Goal: Information Seeking & Learning: Check status

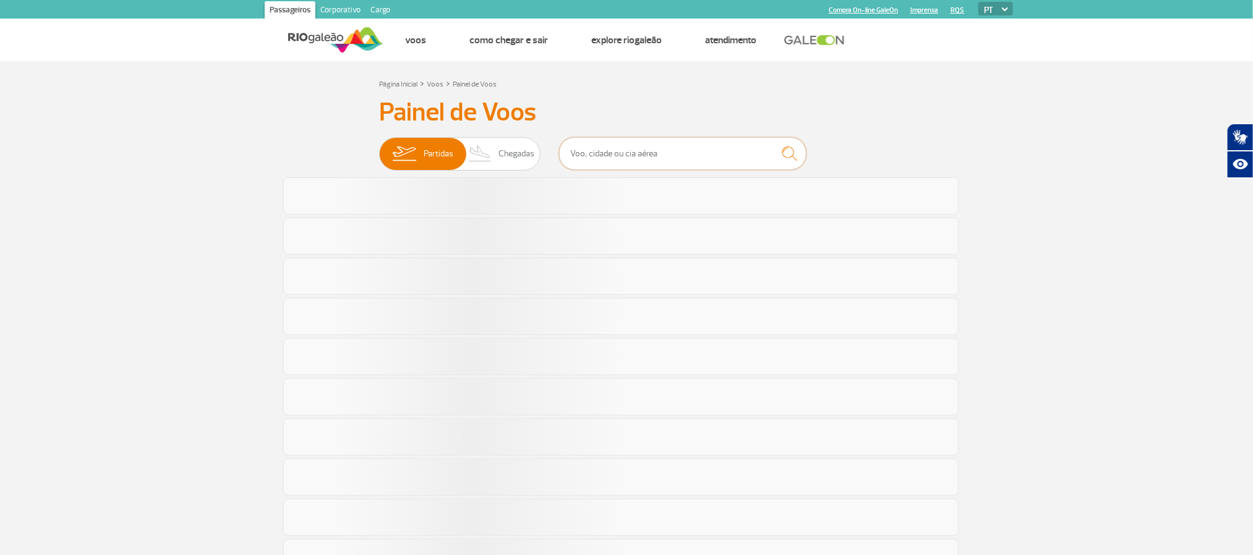
click at [726, 160] on input "text" at bounding box center [682, 153] width 247 height 33
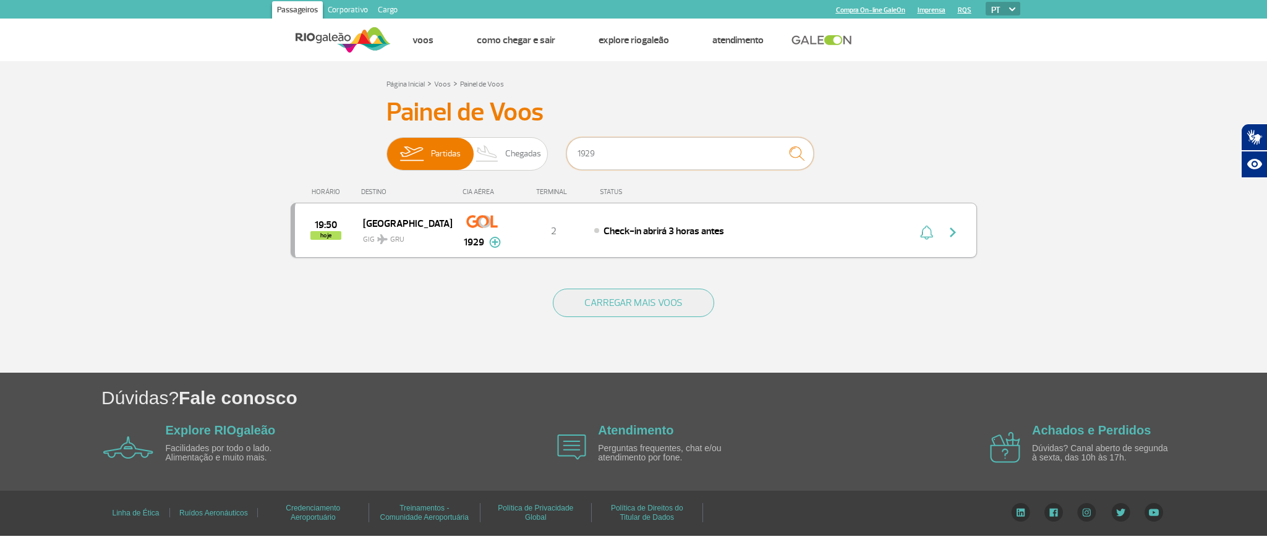
type input "1929"
click at [776, 220] on div "19:50 hoje [GEOGRAPHIC_DATA] GIG GRU 1929 2 Check-in abrirá 3 horas antes Parce…" at bounding box center [634, 230] width 687 height 55
click at [825, 238] on div "Check-in abrirá 3 horas antes" at bounding box center [730, 231] width 273 height 14
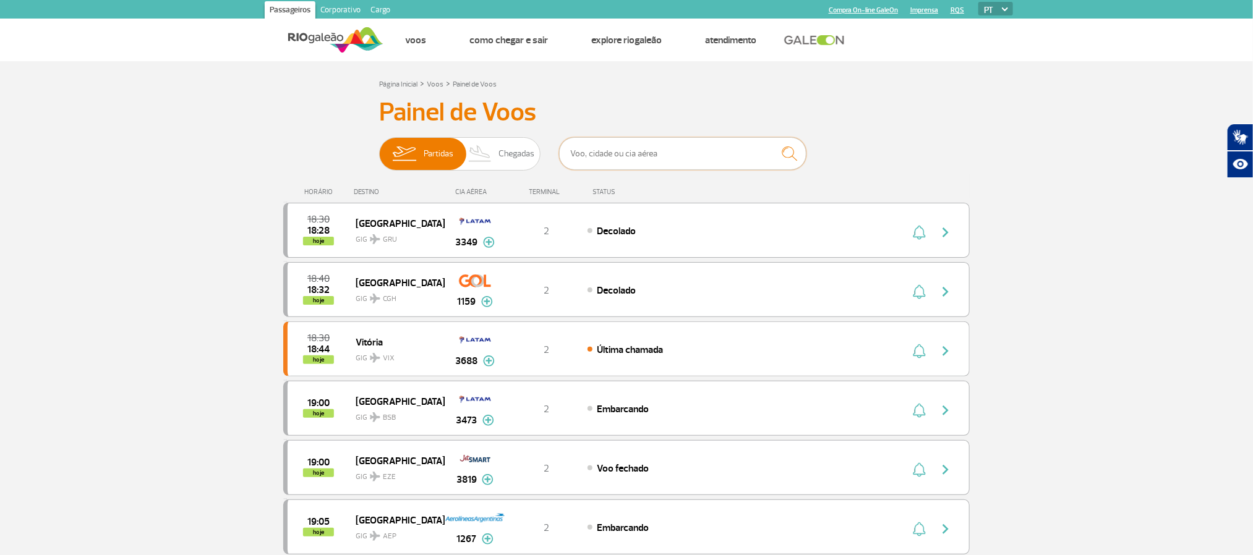
click at [693, 155] on input "text" at bounding box center [682, 153] width 247 height 33
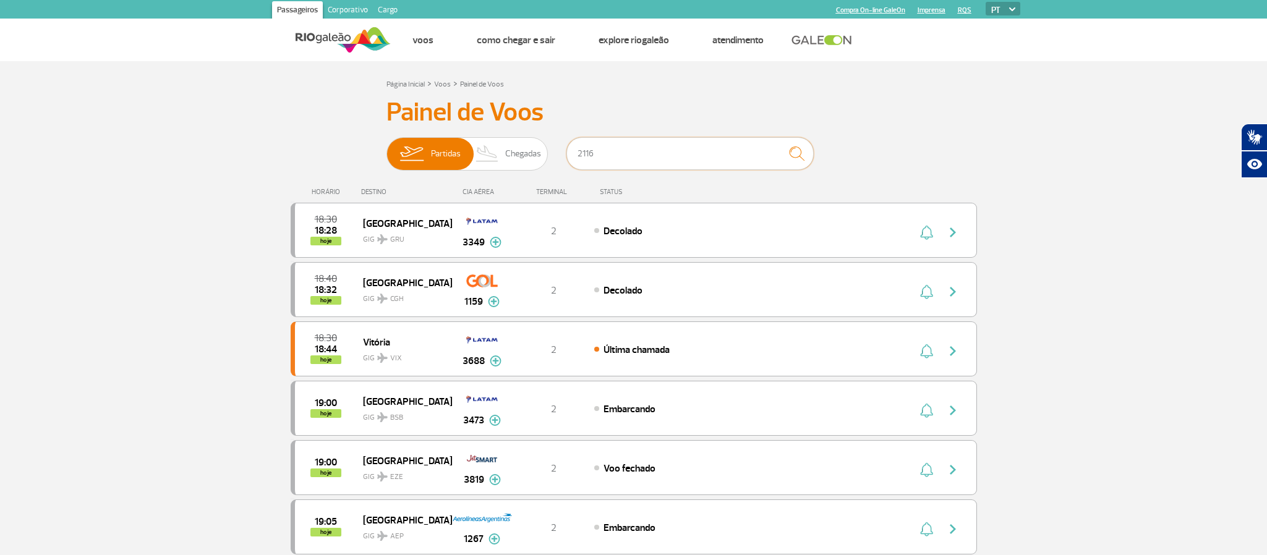
type input "2116"
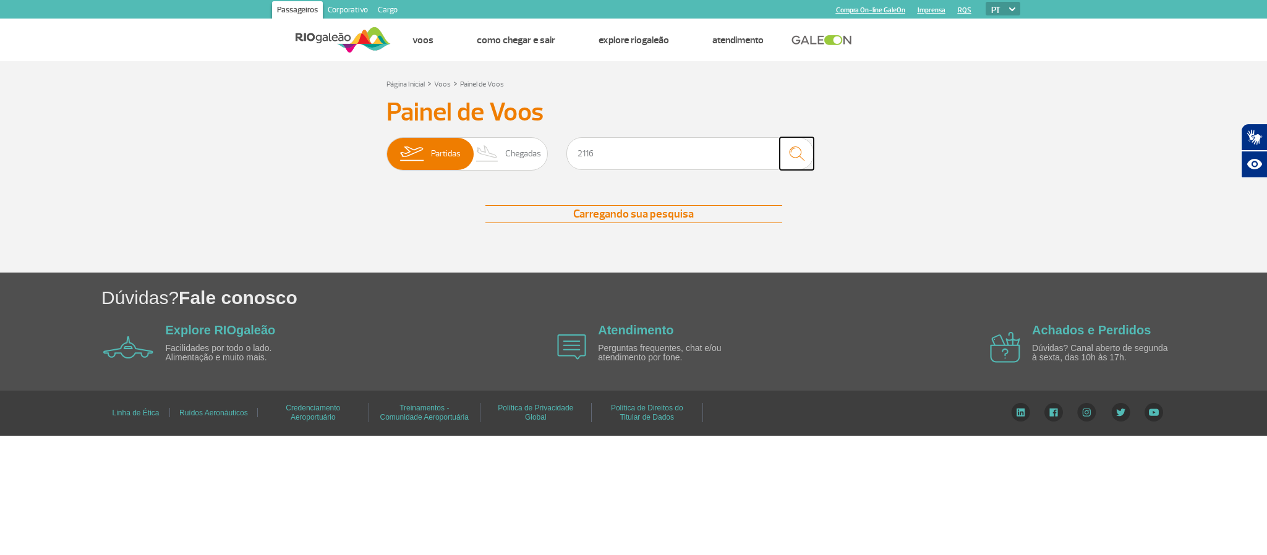
click at [786, 153] on img "submit" at bounding box center [797, 153] width 27 height 25
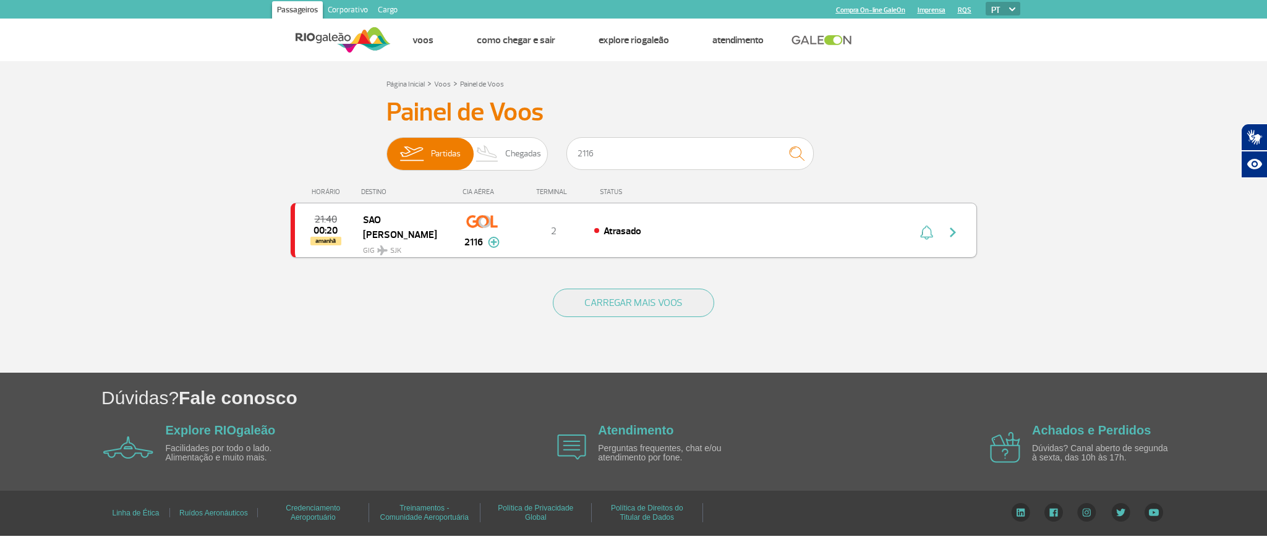
click at [737, 221] on div "21:40 00:20 amanhã SAO JOSE DOS CAMPOS GIG SJK 2116 2 Atrasado Parcerias: Azul …" at bounding box center [634, 230] width 687 height 55
click at [804, 212] on div "21:40 00:20 amanhã SAO JOSE DOS CAMPOS GIG SJK 2116 2 Atrasado Parcerias: Azul …" at bounding box center [634, 230] width 687 height 55
click at [965, 234] on button "button" at bounding box center [956, 231] width 28 height 20
click at [741, 236] on div "Atrasado" at bounding box center [730, 231] width 273 height 14
click at [805, 220] on div "21:40 00:20 amanhã SAO JOSE DOS CAMPOS GIG SJK 2116 2 Atrasado Parcerias: Azul …" at bounding box center [634, 230] width 687 height 55
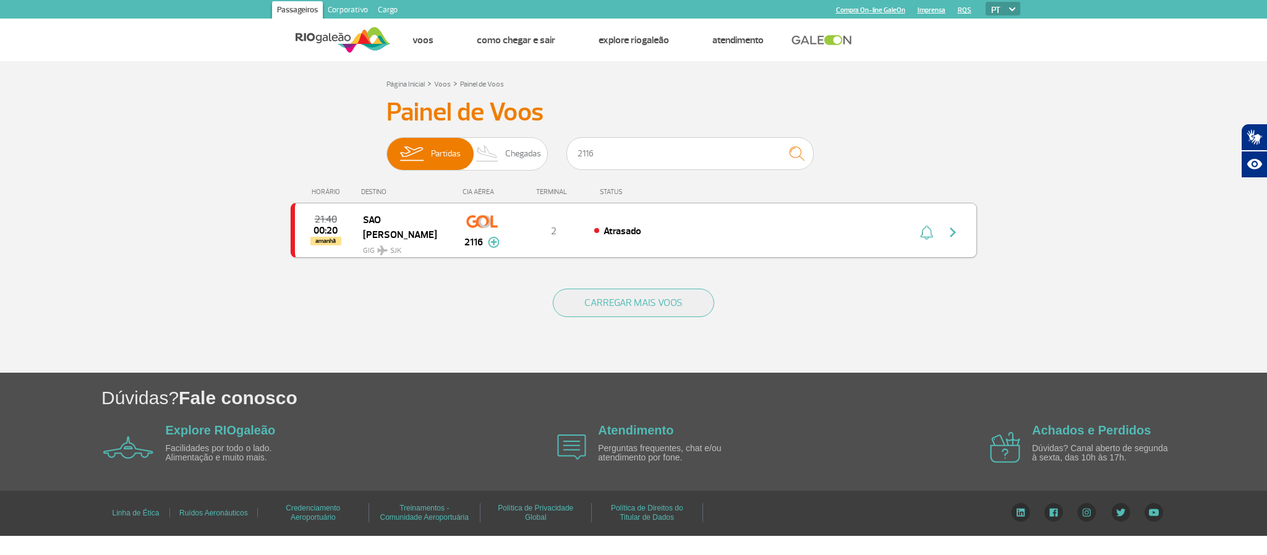
click at [802, 220] on div "21:40 00:20 amanhã SAO JOSE DOS CAMPOS GIG SJK 2116 2 Atrasado Parcerias: Azul …" at bounding box center [634, 230] width 687 height 55
click at [804, 215] on div "21:40 00:20 amanhã SAO JOSE DOS CAMPOS GIG SJK 2116 2 Atrasado Parcerias: Azul …" at bounding box center [634, 230] width 687 height 55
click at [960, 234] on button "button" at bounding box center [956, 231] width 28 height 20
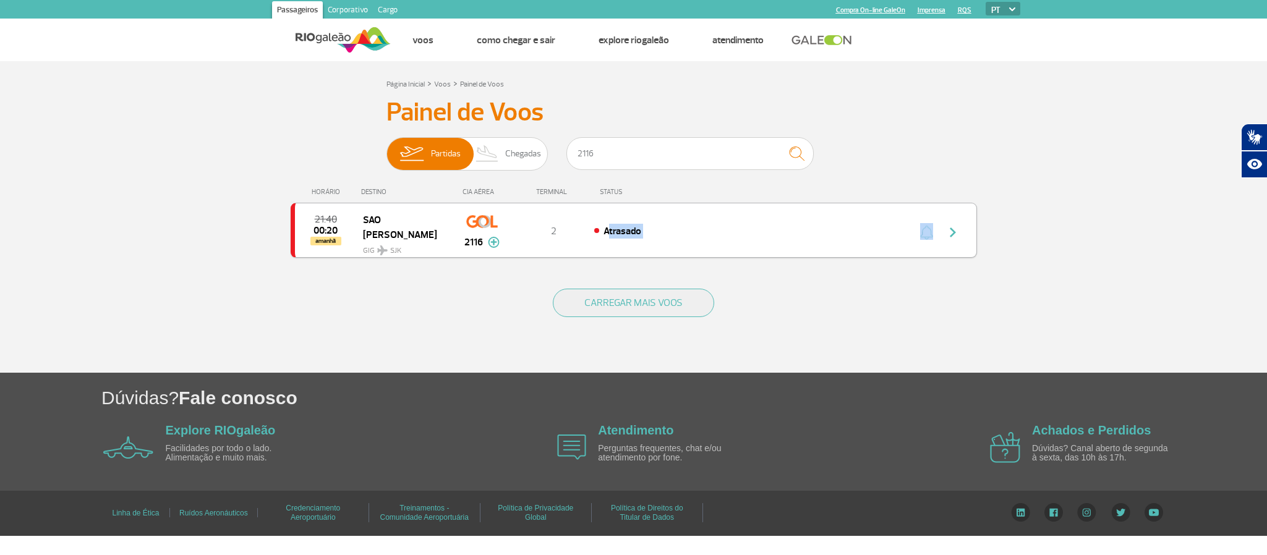
click at [960, 234] on button "button" at bounding box center [956, 231] width 28 height 20
click at [727, 241] on div "21:40 00:20 amanhã SAO JOSE DOS CAMPOS GIG SJK 2116 2 Atrasado Parcerias: Azul …" at bounding box center [634, 230] width 687 height 55
click at [656, 216] on div "21:40 00:20 amanhã SAO JOSE DOS CAMPOS GIG SJK 2116 2 Atrasado Parcerias: Azul …" at bounding box center [634, 230] width 687 height 55
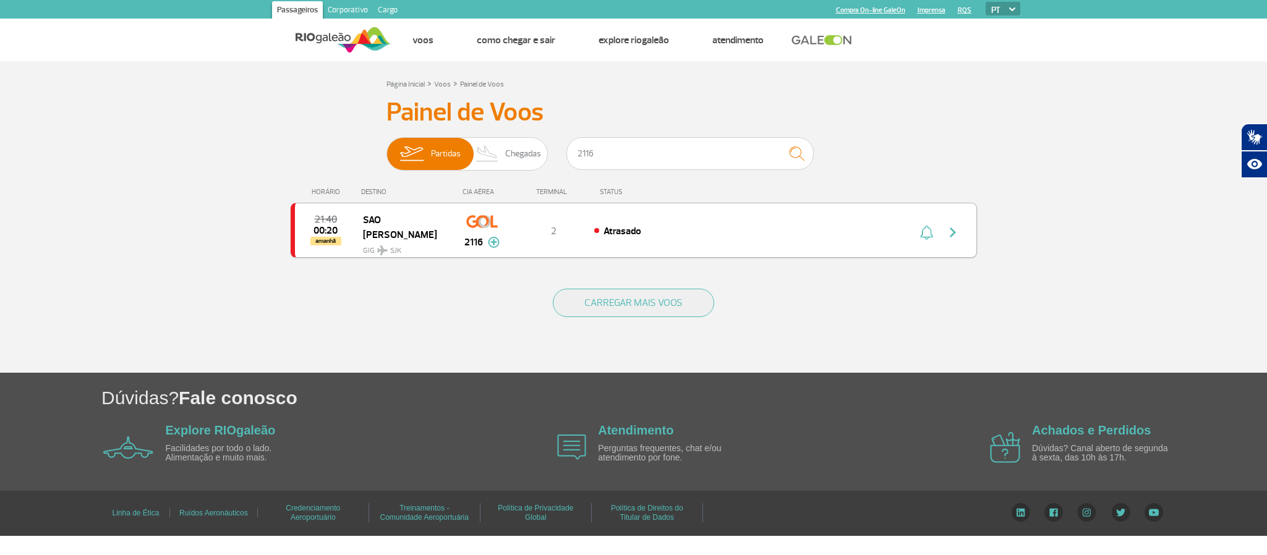
click at [658, 212] on div "21:40 00:20 amanhã SAO JOSE DOS CAMPOS GIG SJK 2116 2 Atrasado Parcerias: Azul …" at bounding box center [634, 230] width 687 height 55
click at [667, 223] on div "21:40 00:20 amanhã SAO JOSE DOS CAMPOS GIG SJK 2116 2 Atrasado Parcerias: Azul …" at bounding box center [634, 230] width 687 height 55
click at [674, 223] on div "21:40 00:20 amanhã SAO JOSE DOS CAMPOS GIG SJK 2116 2 Atrasado Parcerias: Azul …" at bounding box center [634, 230] width 687 height 55
click at [409, 245] on span "GIG SJK" at bounding box center [402, 248] width 79 height 18
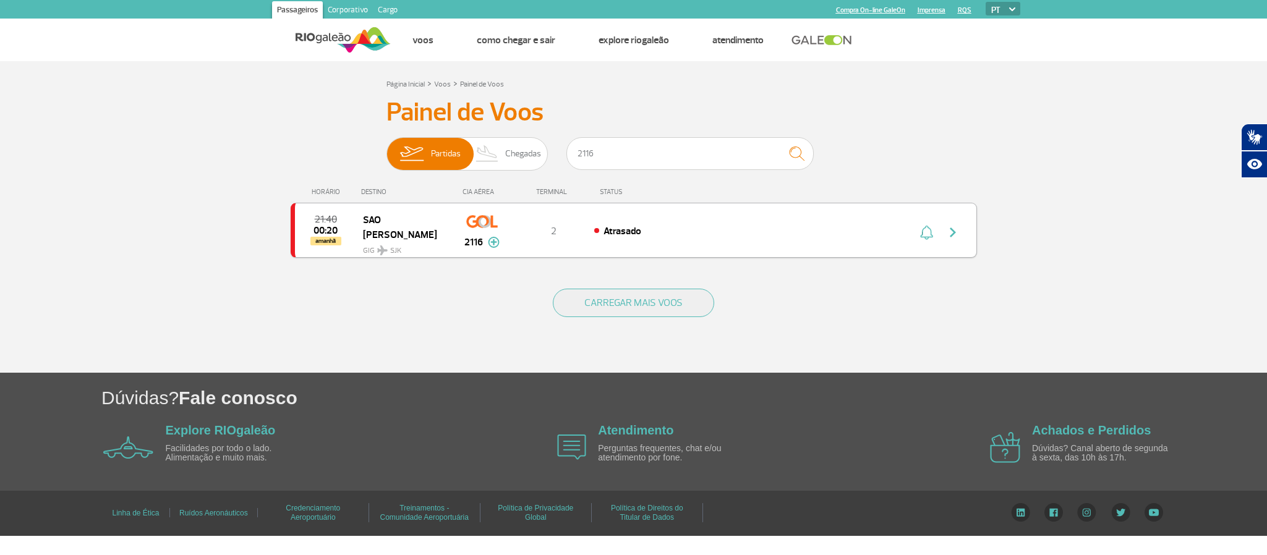
click at [418, 245] on span "GIG SJK" at bounding box center [402, 248] width 79 height 18
click at [416, 240] on span "GIG SJK" at bounding box center [402, 248] width 79 height 18
click at [399, 225] on span "SAO [PERSON_NAME]" at bounding box center [402, 227] width 79 height 31
click at [757, 243] on div "21:40 00:20 amanhã SAO JOSE DOS CAMPOS GIG SJK 2116 2 Atrasado Parcerias: Azul …" at bounding box center [634, 230] width 687 height 55
click at [757, 242] on div "21:40 00:20 amanhã SAO JOSE DOS CAMPOS GIG SJK 2116 2 Atrasado Parcerias: Azul …" at bounding box center [634, 230] width 687 height 55
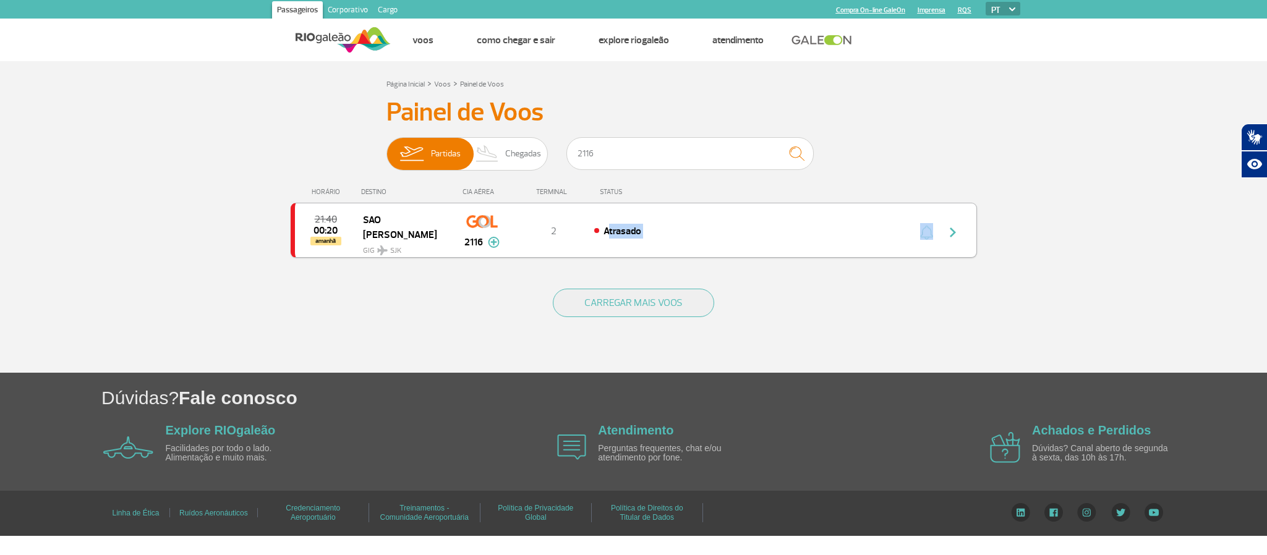
click at [757, 242] on div "21:40 00:20 amanhã SAO JOSE DOS CAMPOS GIG SJK 2116 2 Atrasado Parcerias: Azul …" at bounding box center [634, 230] width 687 height 55
click at [758, 241] on div "21:40 00:20 amanhã SAO JOSE DOS CAMPOS GIG SJK 2116 2 Atrasado Parcerias: Azul …" at bounding box center [634, 230] width 687 height 55
click at [770, 238] on div "Atrasado" at bounding box center [730, 231] width 273 height 14
click at [774, 238] on div "Atrasado" at bounding box center [730, 231] width 273 height 14
click at [780, 241] on div "21:40 00:20 amanhã SAO JOSE DOS CAMPOS GIG SJK 2116 2 Atrasado Parcerias: Azul …" at bounding box center [634, 230] width 687 height 55
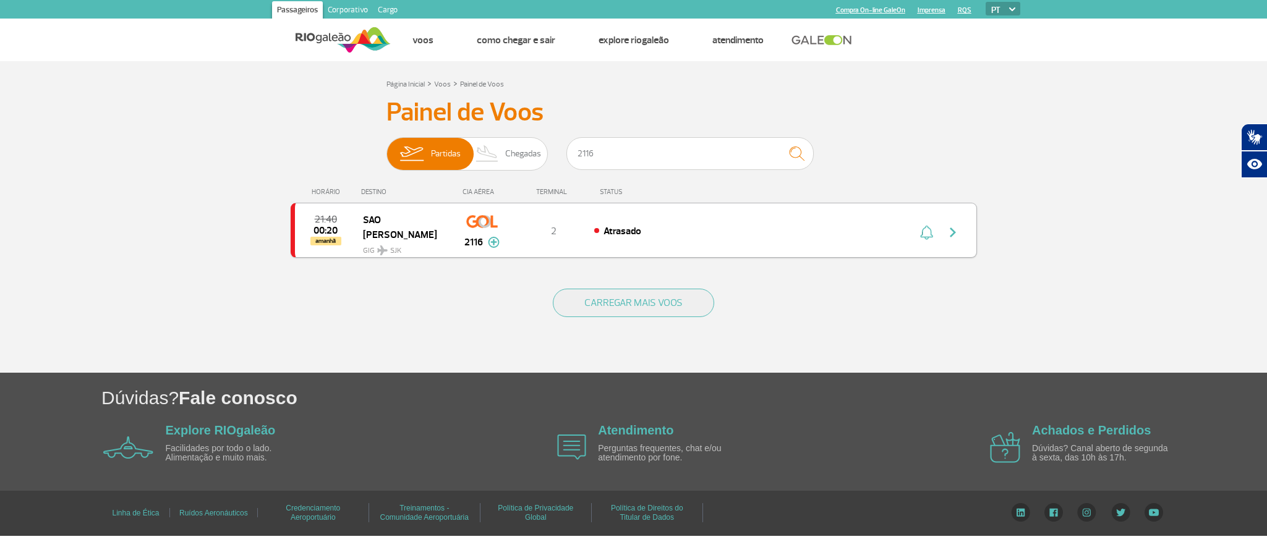
click at [783, 240] on div "21:40 00:20 amanhã SAO JOSE DOS CAMPOS GIG SJK 2116 2 Atrasado Parcerias: Azul …" at bounding box center [634, 230] width 687 height 55
click at [783, 239] on div "21:40 00:20 amanhã SAO JOSE DOS CAMPOS GIG SJK 2116 2 Atrasado Parcerias: Azul …" at bounding box center [634, 230] width 687 height 55
click at [959, 226] on img "button" at bounding box center [953, 232] width 15 height 15
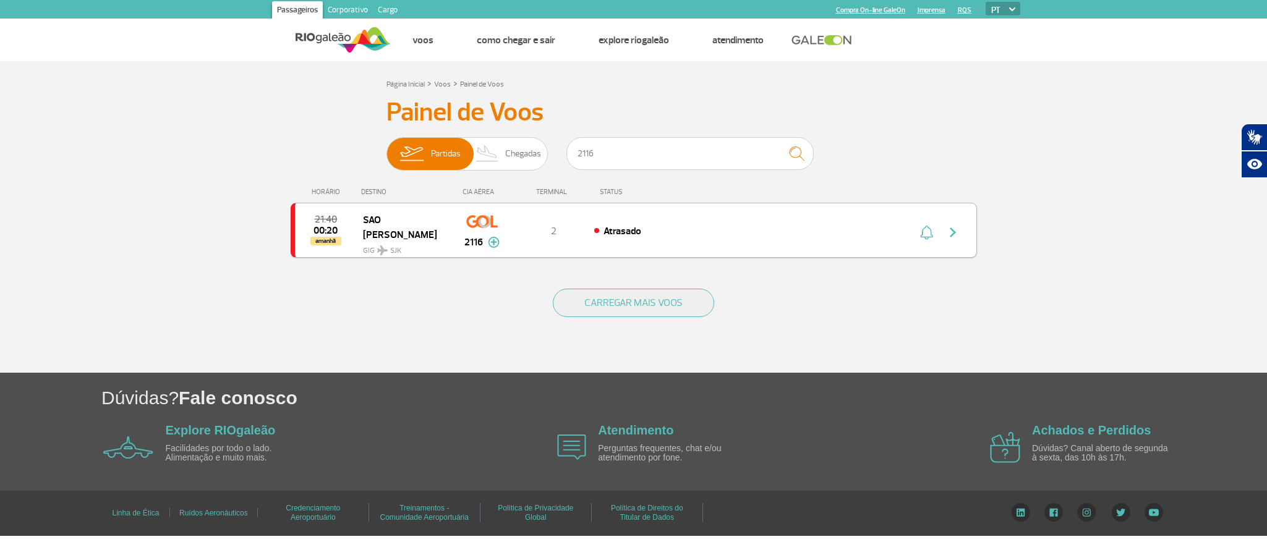
click at [961, 226] on button "button" at bounding box center [956, 231] width 28 height 20
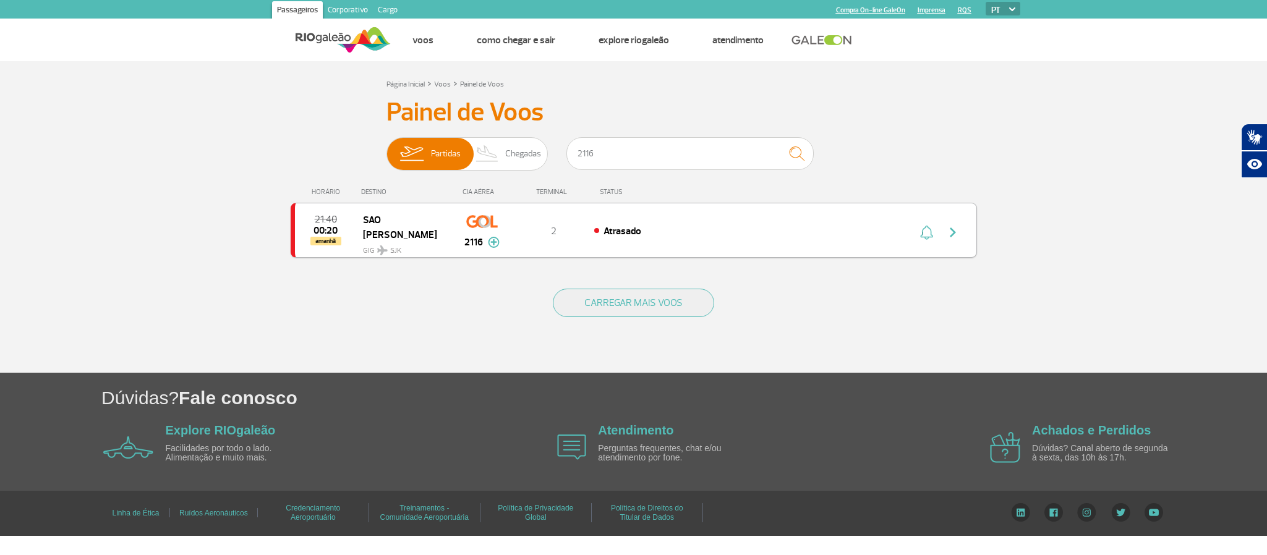
click at [961, 226] on button "button" at bounding box center [956, 231] width 28 height 20
click at [765, 234] on div "Atrasado" at bounding box center [730, 231] width 273 height 14
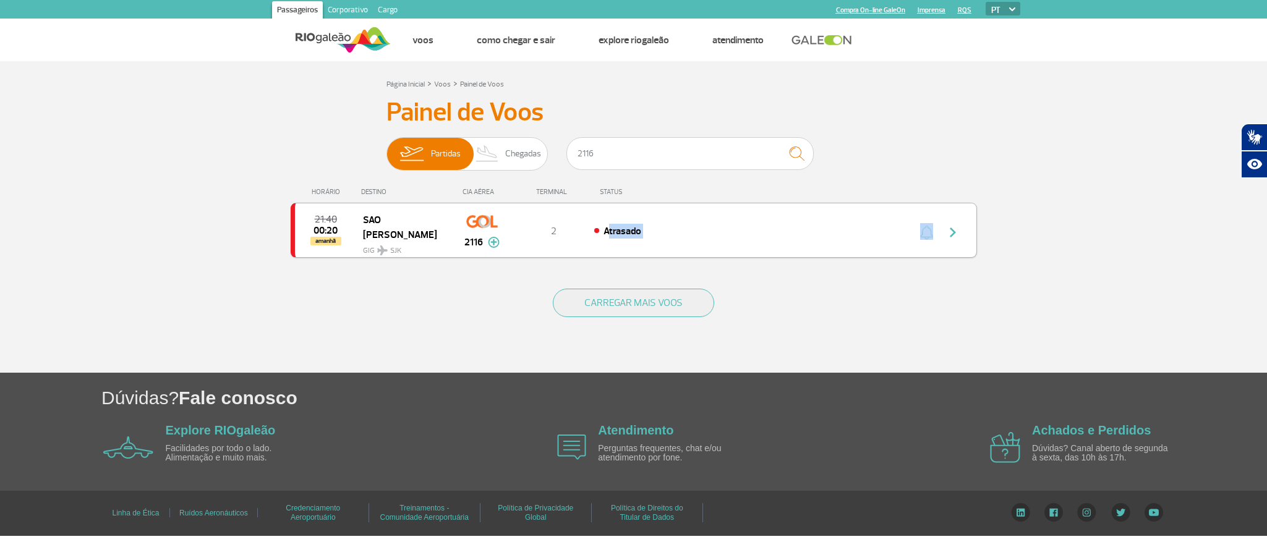
click at [765, 234] on div "Atrasado" at bounding box center [730, 231] width 273 height 14
click at [912, 169] on div "Painel de Voos Partidas Chegadas 2116 21:40 00:20 amanhã [GEOGRAPHIC_DATA] SJK …" at bounding box center [634, 185] width 687 height 176
click at [631, 230] on span "Atrasado" at bounding box center [623, 231] width 38 height 12
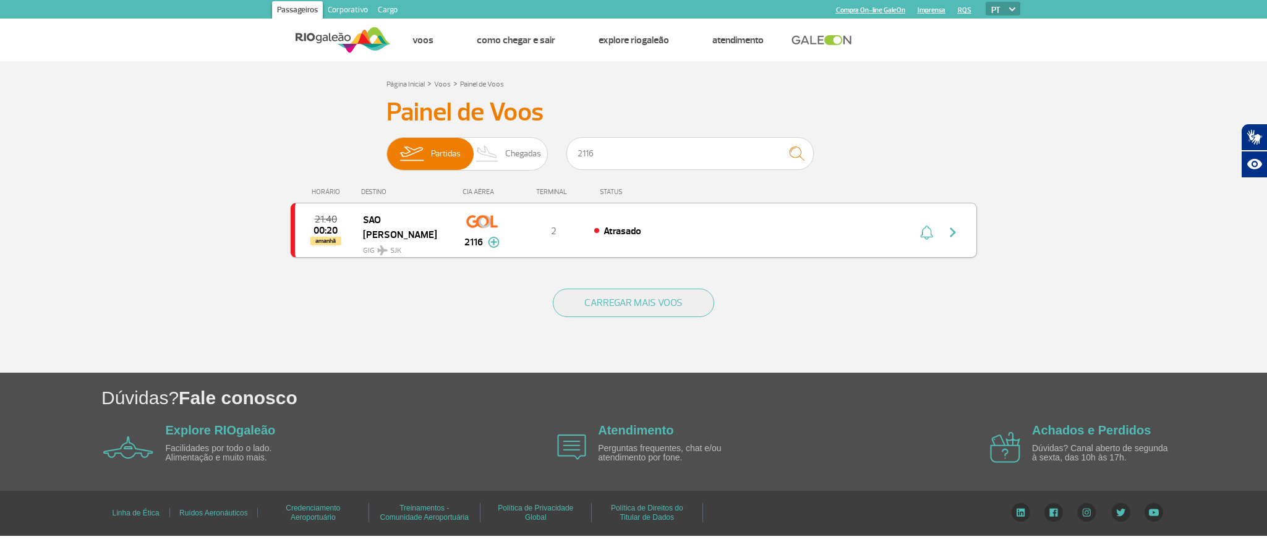
click at [631, 230] on span "Atrasado" at bounding box center [623, 231] width 38 height 12
click at [947, 238] on img "button" at bounding box center [953, 232] width 15 height 15
click at [952, 238] on img "button" at bounding box center [953, 232] width 15 height 15
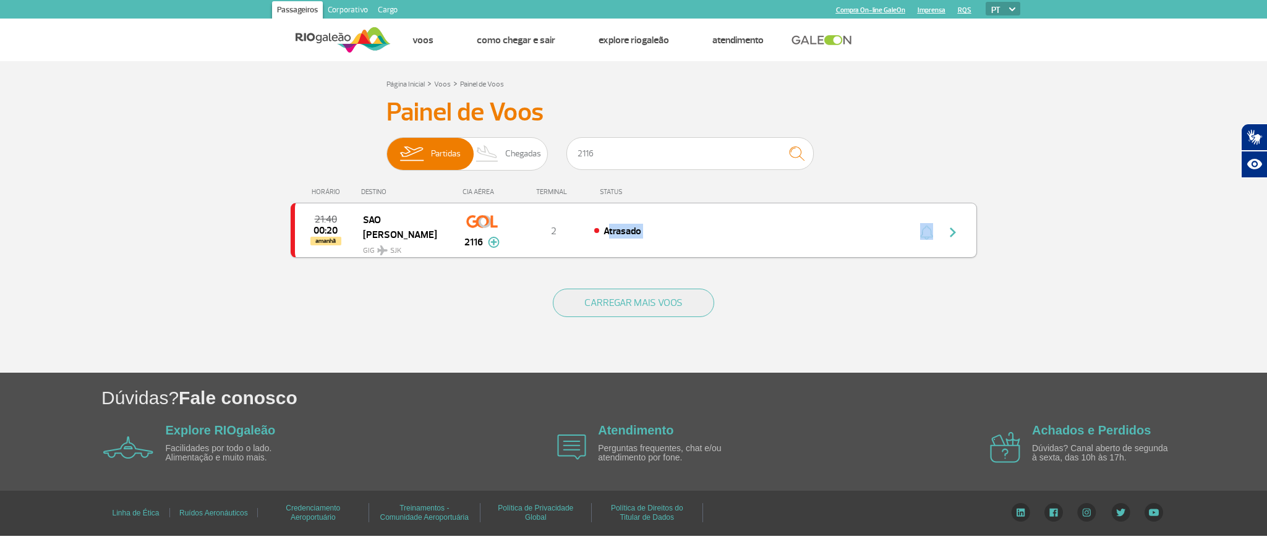
click at [952, 238] on img "button" at bounding box center [953, 232] width 15 height 15
click at [945, 251] on div "21:40 00:20 amanhã SAO JOSE DOS CAMPOS GIG SJK 2116 2 Atrasado Parcerias: Azul …" at bounding box center [634, 230] width 687 height 55
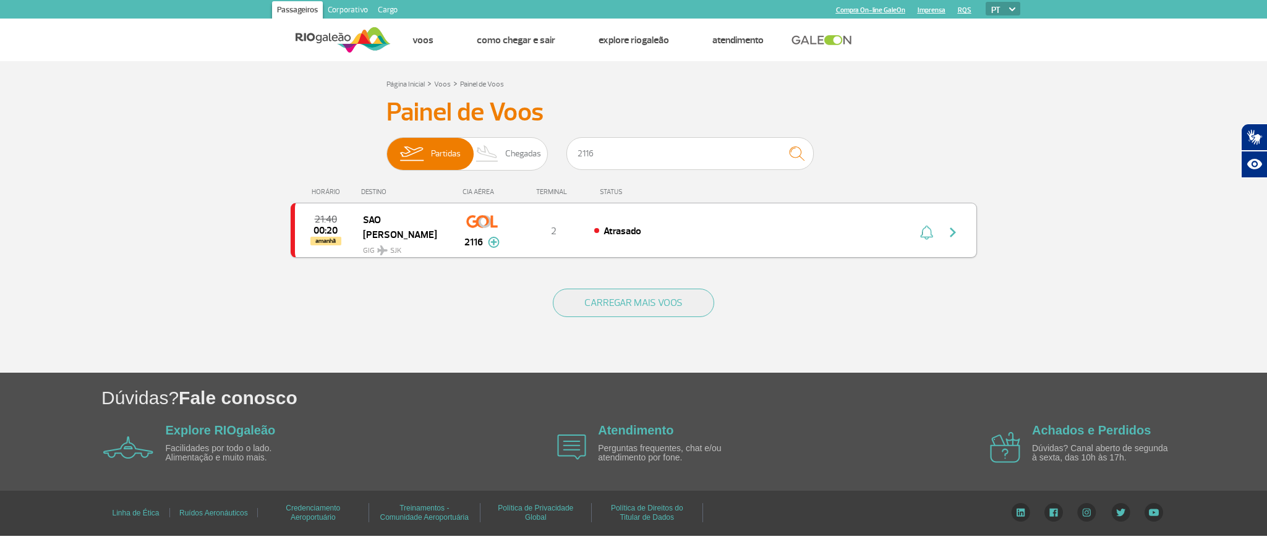
click at [776, 229] on div "Atrasado" at bounding box center [730, 231] width 273 height 14
click at [779, 229] on div "Atrasado" at bounding box center [730, 231] width 273 height 14
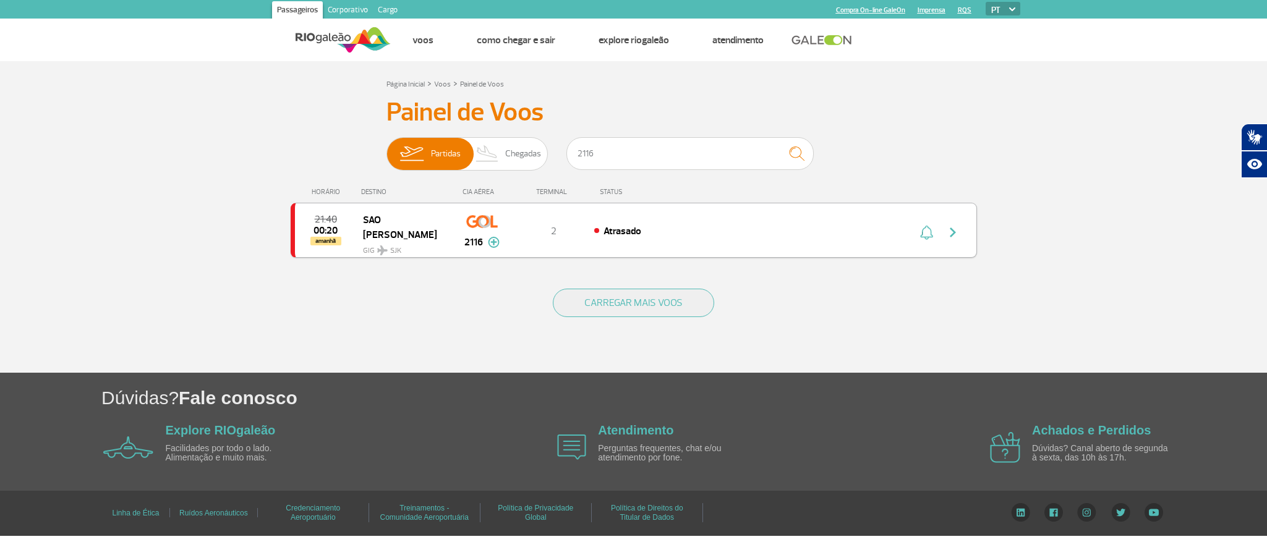
click at [785, 232] on div "Atrasado" at bounding box center [730, 231] width 273 height 14
